Goal: Transaction & Acquisition: Purchase product/service

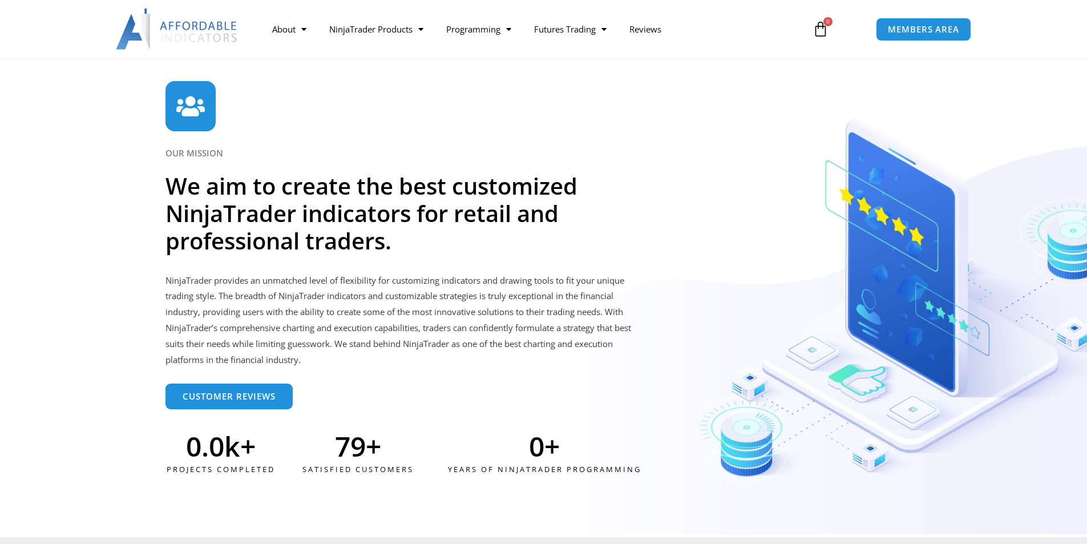
scroll to position [2746, 0]
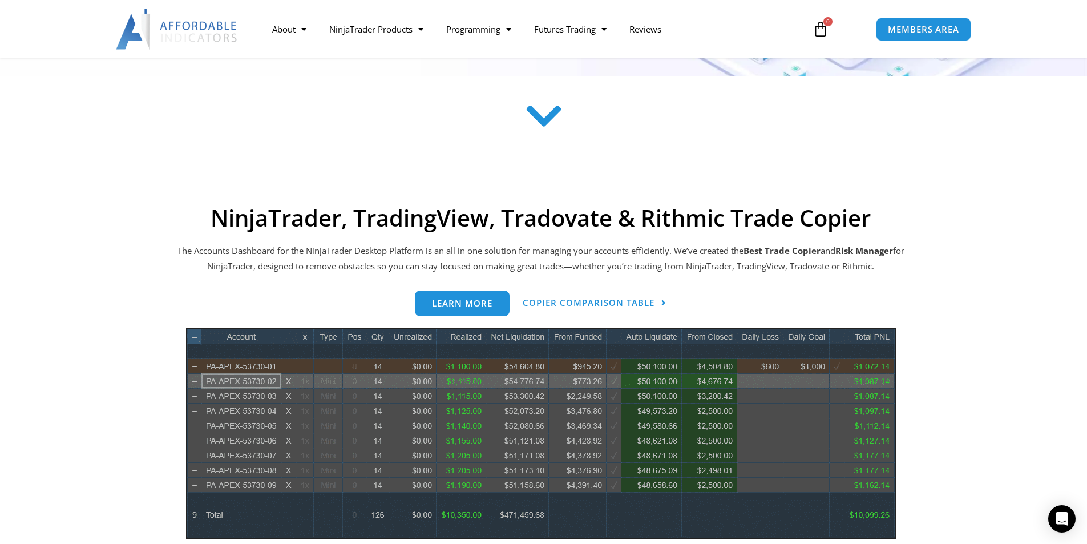
scroll to position [385, 0]
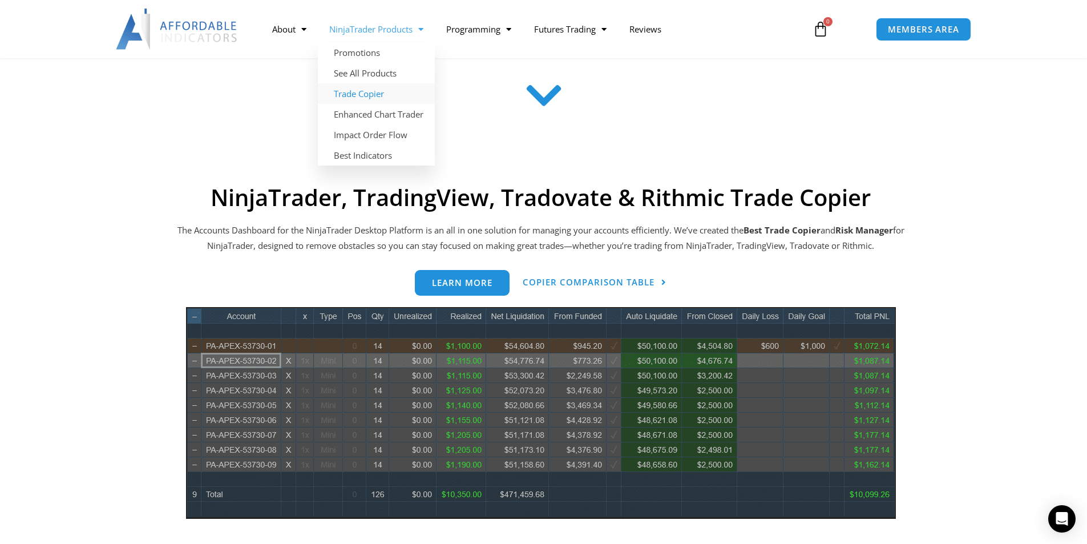
click at [361, 94] on link "Trade Copier" at bounding box center [376, 93] width 117 height 21
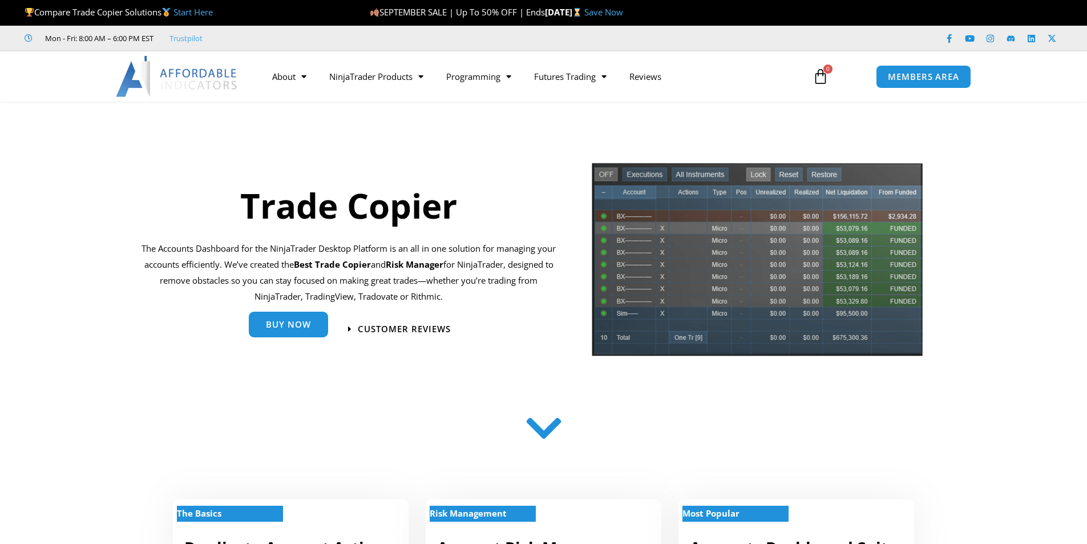
click at [290, 328] on span "Buy Now" at bounding box center [288, 324] width 45 height 9
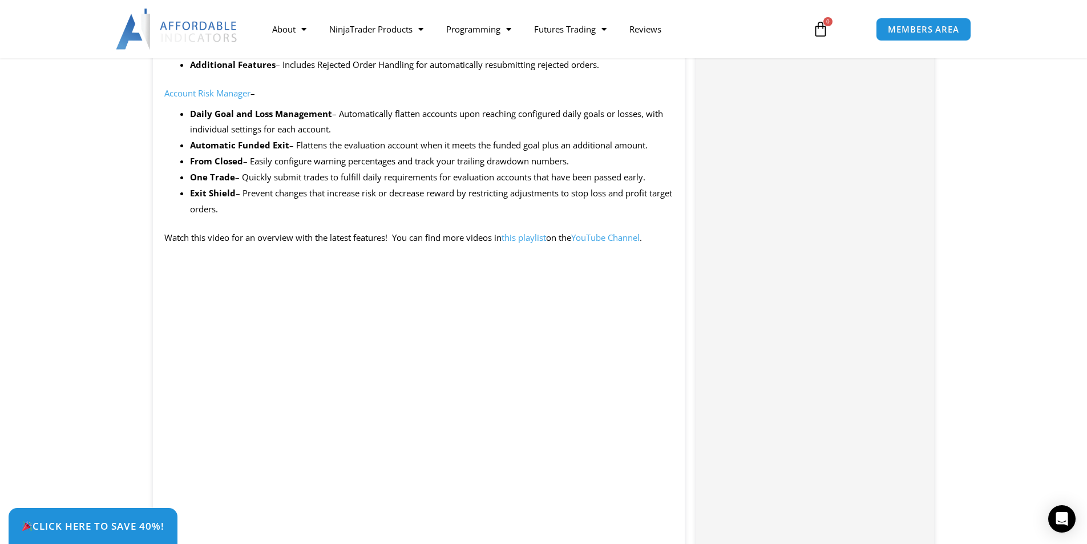
scroll to position [1369, 0]
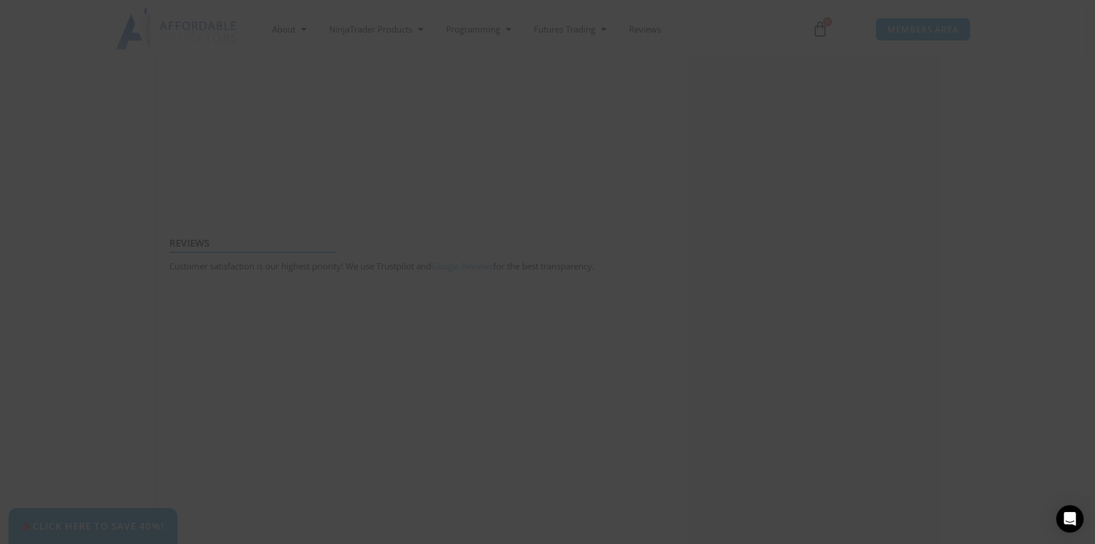
click at [765, 8] on span "SAVE 20% NOW popup" at bounding box center [767, 9] width 18 height 7
